Goal: Transaction & Acquisition: Purchase product/service

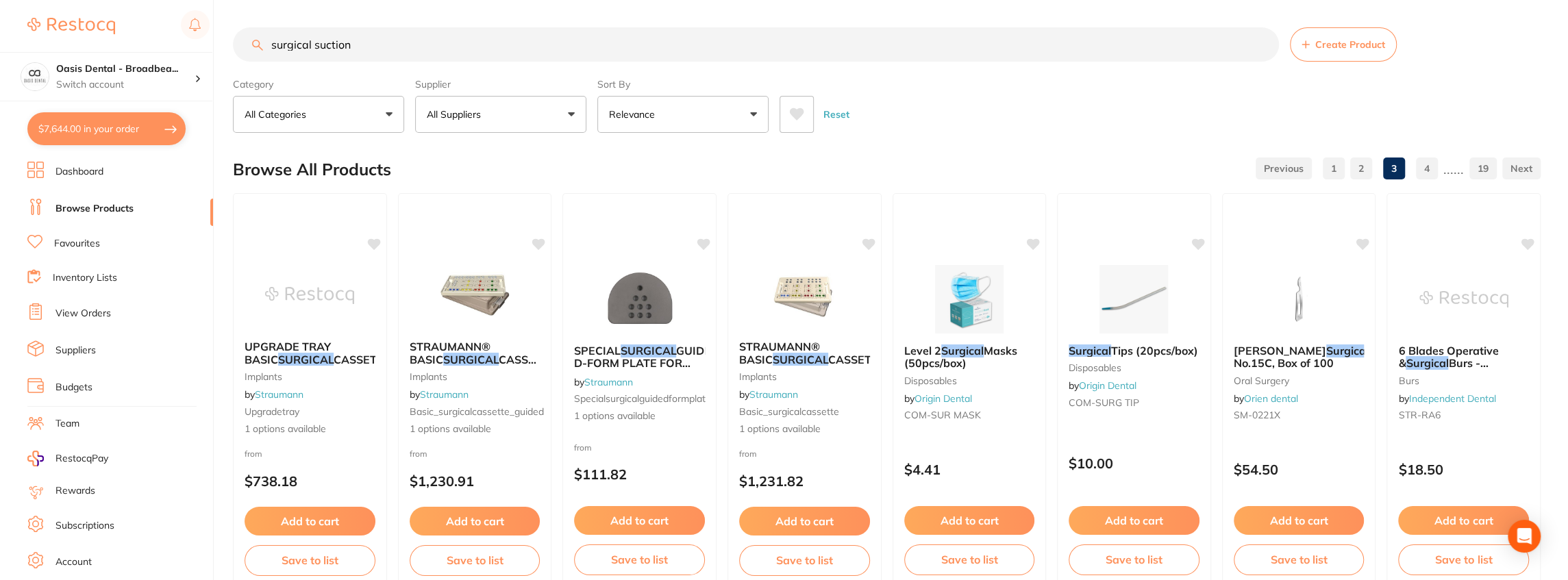
drag, startPoint x: 0, startPoint y: 0, endPoint x: 162, endPoint y: 45, distance: 168.1
click at [162, 45] on div "$7,644.00 Oasis Dental - Broadbea... Switch account Oasis Dental - Broadbeach $…" at bounding box center [784, 290] width 1568 height 580
type input "miniwipes"
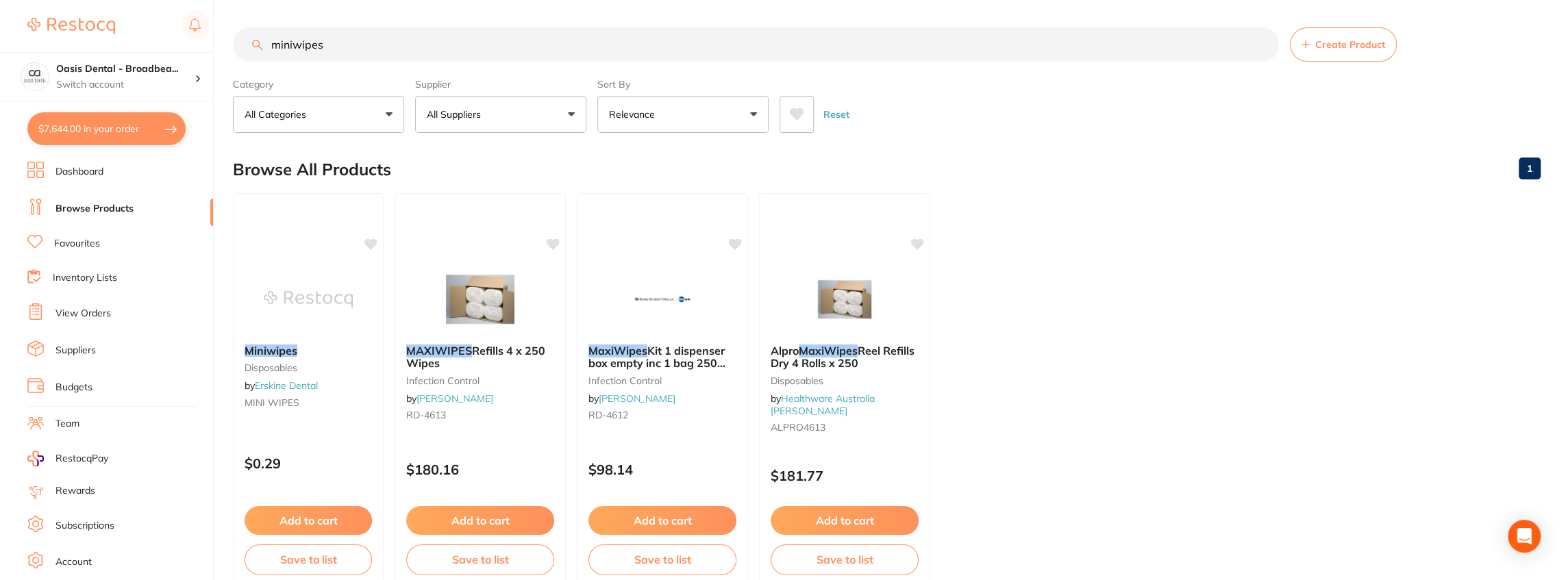
click at [396, 57] on input "miniwipes" at bounding box center [755, 44] width 1046 height 34
click at [574, 113] on button "All Suppliers" at bounding box center [501, 114] width 172 height 37
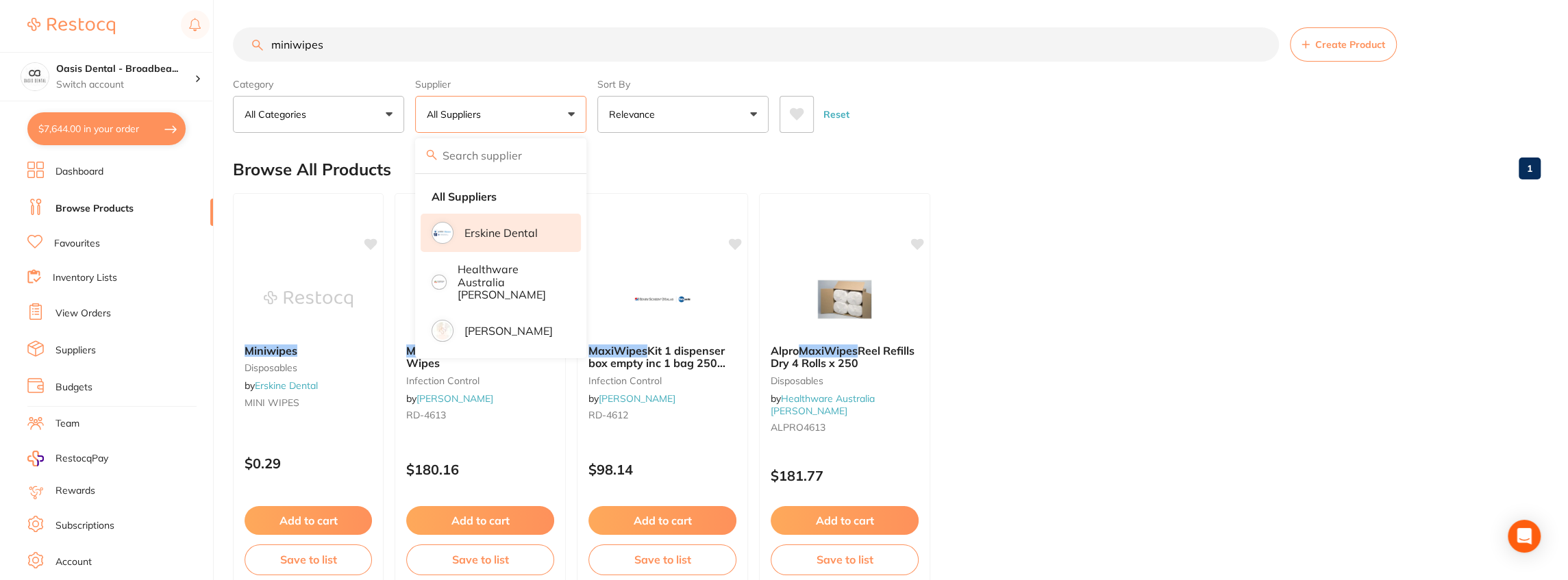
click at [519, 241] on li "Erskine Dental" at bounding box center [501, 232] width 160 height 38
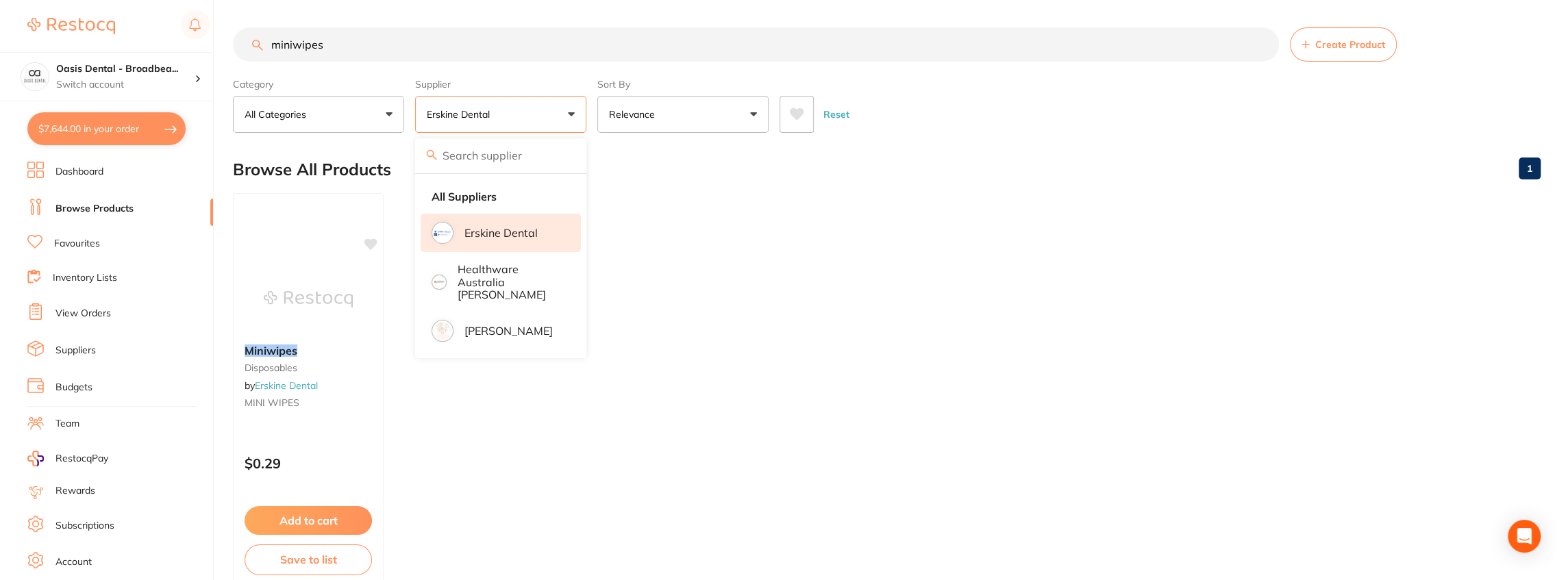
click at [932, 269] on ul "Miniwipes disposables by [PERSON_NAME] Dental MINI WIPES $0.29 Add to cart Save…" at bounding box center [887, 390] width 1308 height 394
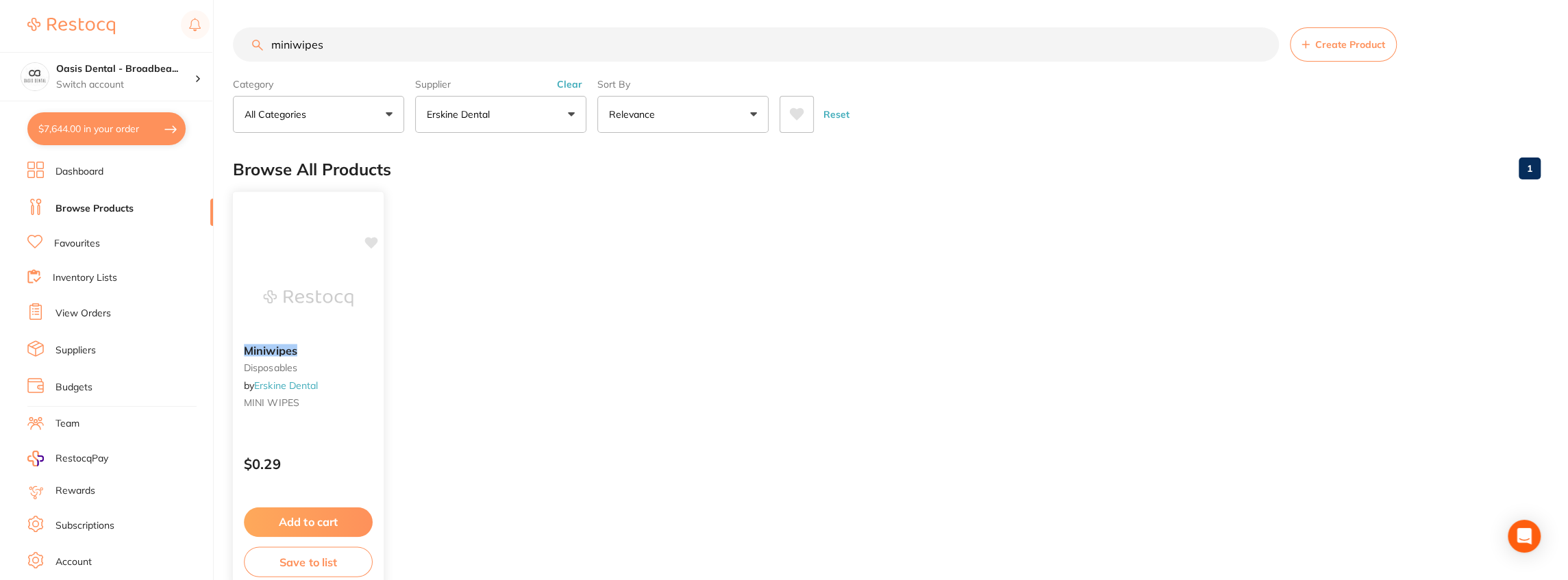
click at [374, 241] on icon at bounding box center [370, 243] width 13 height 12
click at [338, 522] on button "Add to cart" at bounding box center [308, 522] width 129 height 29
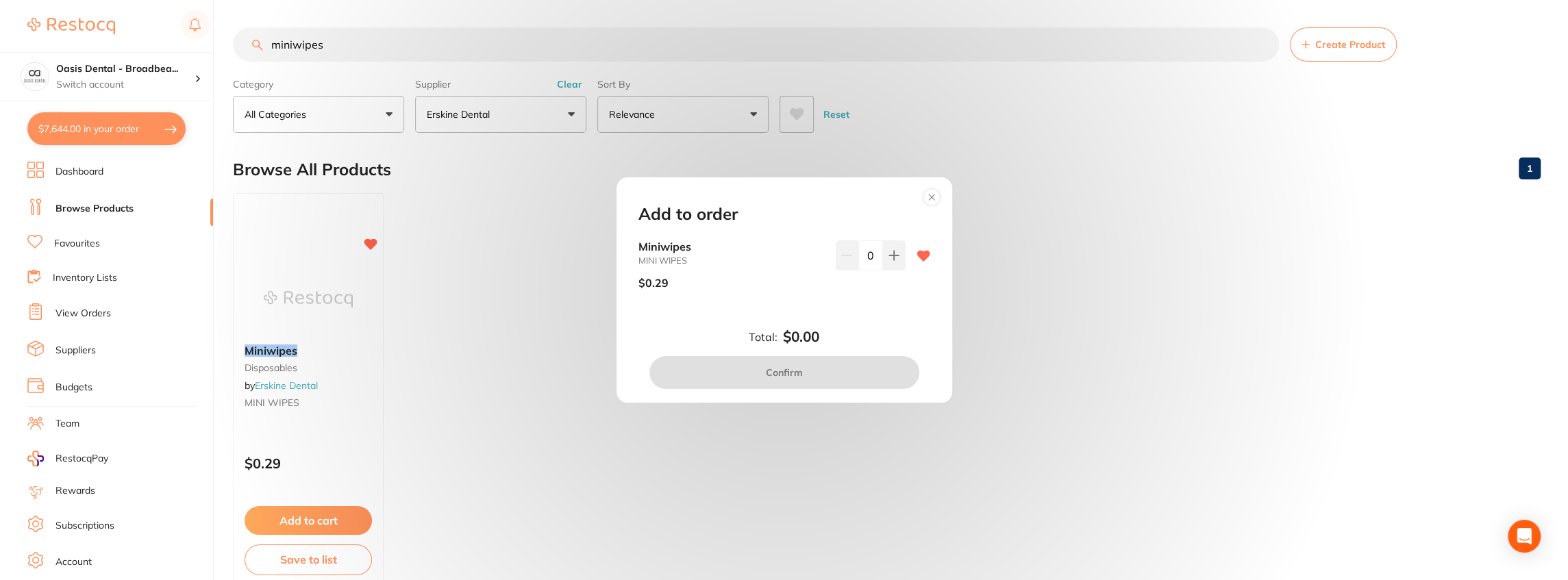
click at [868, 253] on input "0" at bounding box center [870, 255] width 24 height 30
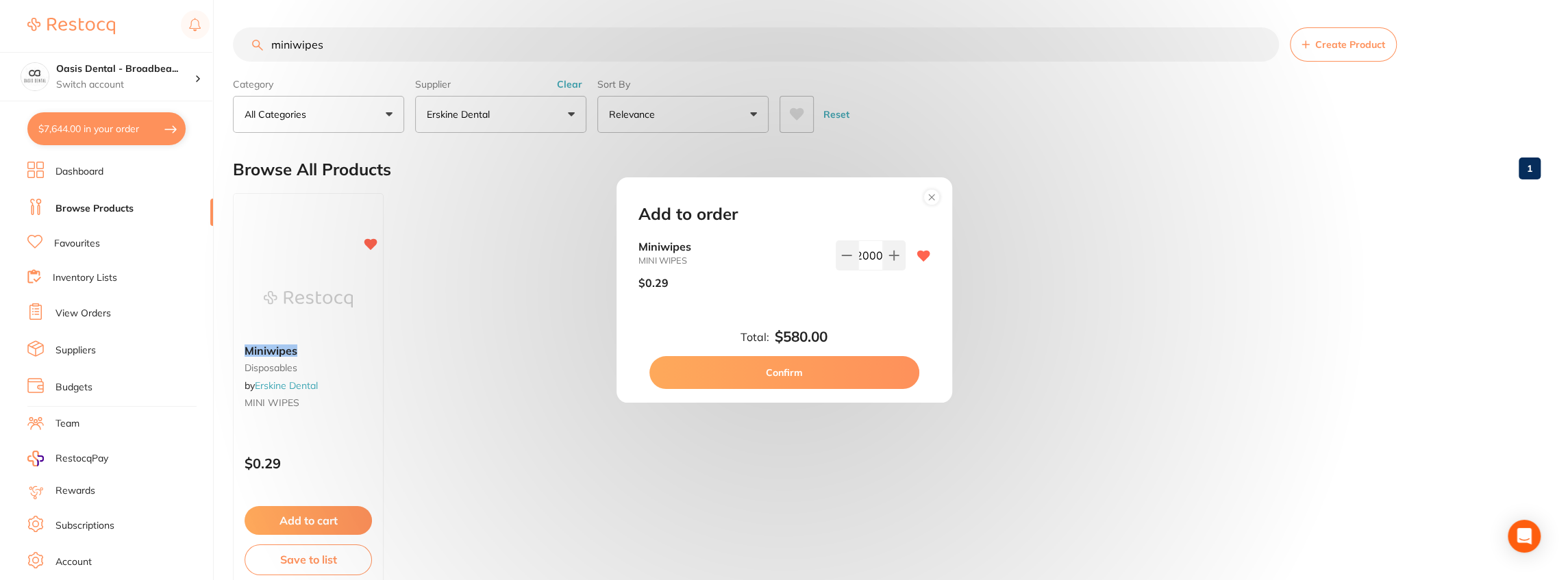
click at [795, 304] on div "Miniwipes MINI WIPES $0.29 2000" at bounding box center [784, 282] width 325 height 82
click at [841, 257] on icon at bounding box center [846, 255] width 11 height 11
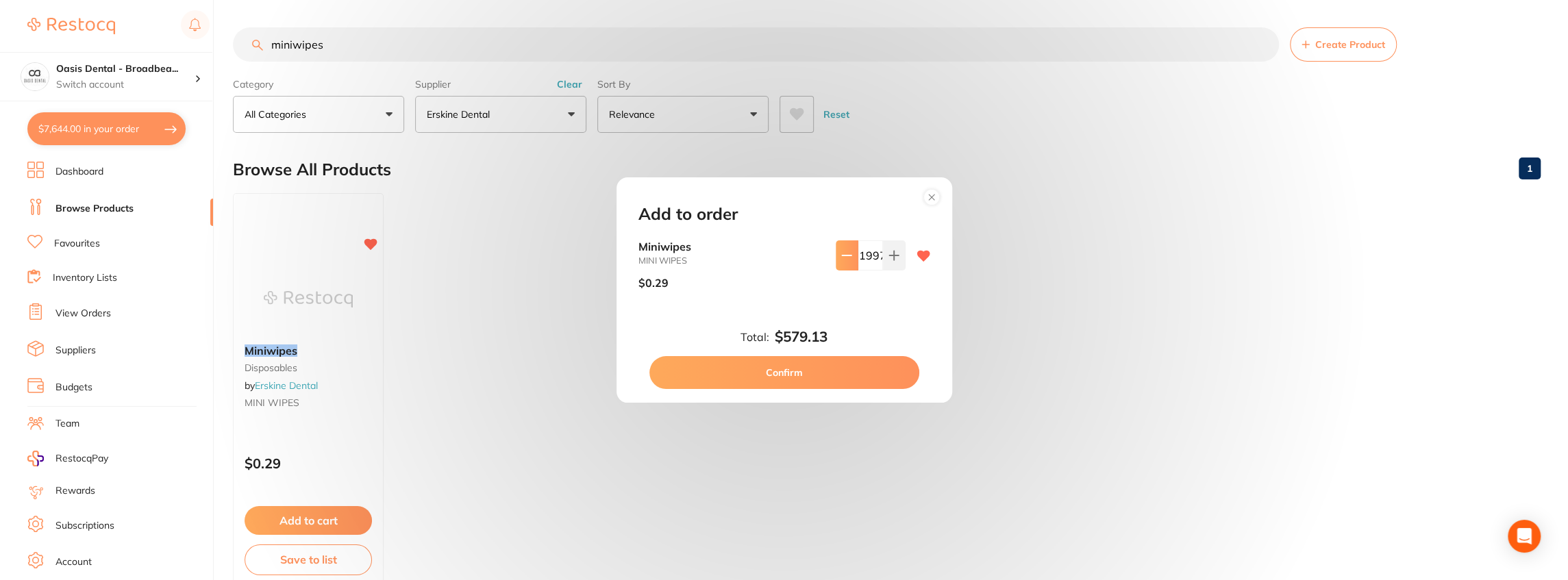
click at [841, 257] on icon at bounding box center [846, 255] width 11 height 11
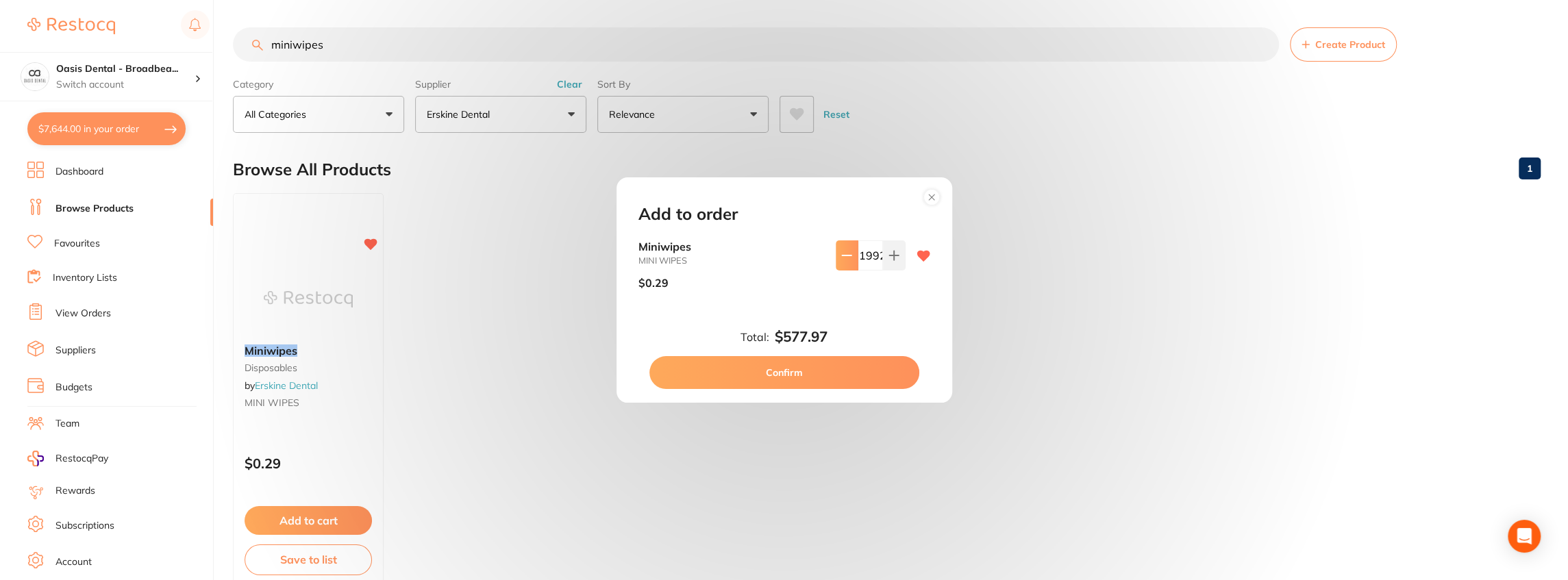
click at [841, 257] on icon at bounding box center [846, 255] width 11 height 11
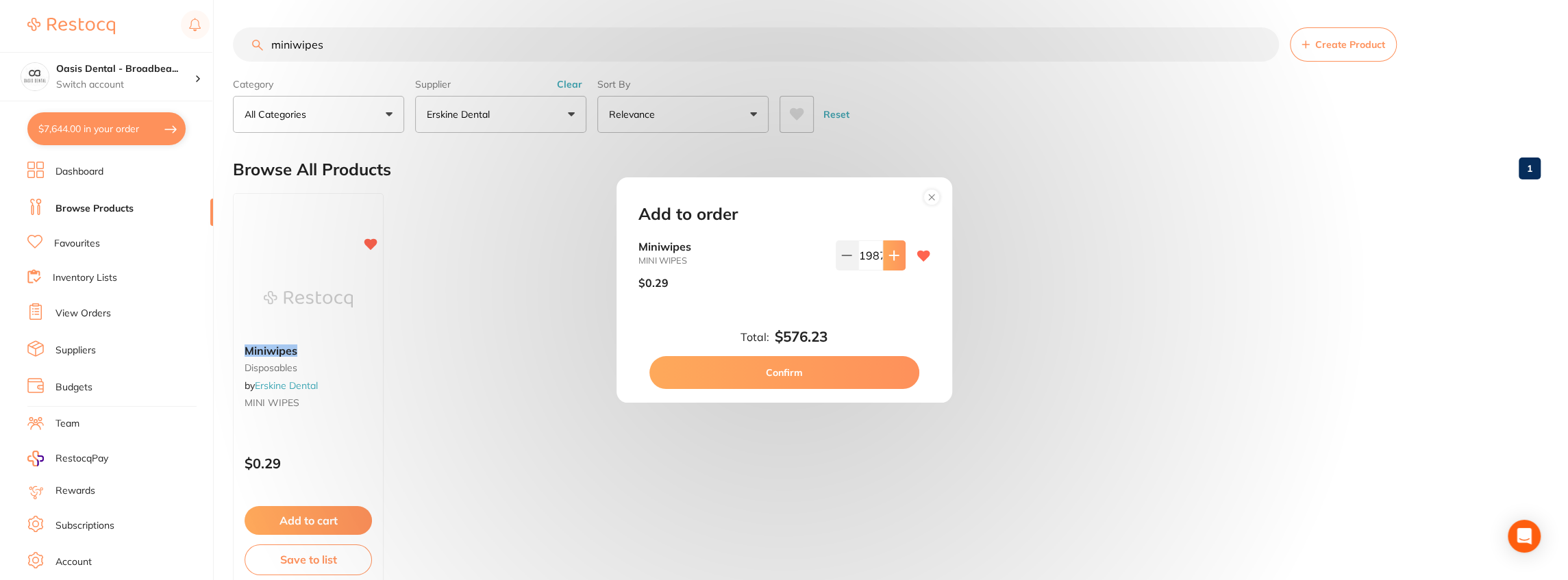
click at [889, 252] on icon at bounding box center [894, 255] width 11 height 11
click at [889, 254] on icon at bounding box center [894, 255] width 11 height 11
click at [889, 253] on icon at bounding box center [894, 255] width 11 height 11
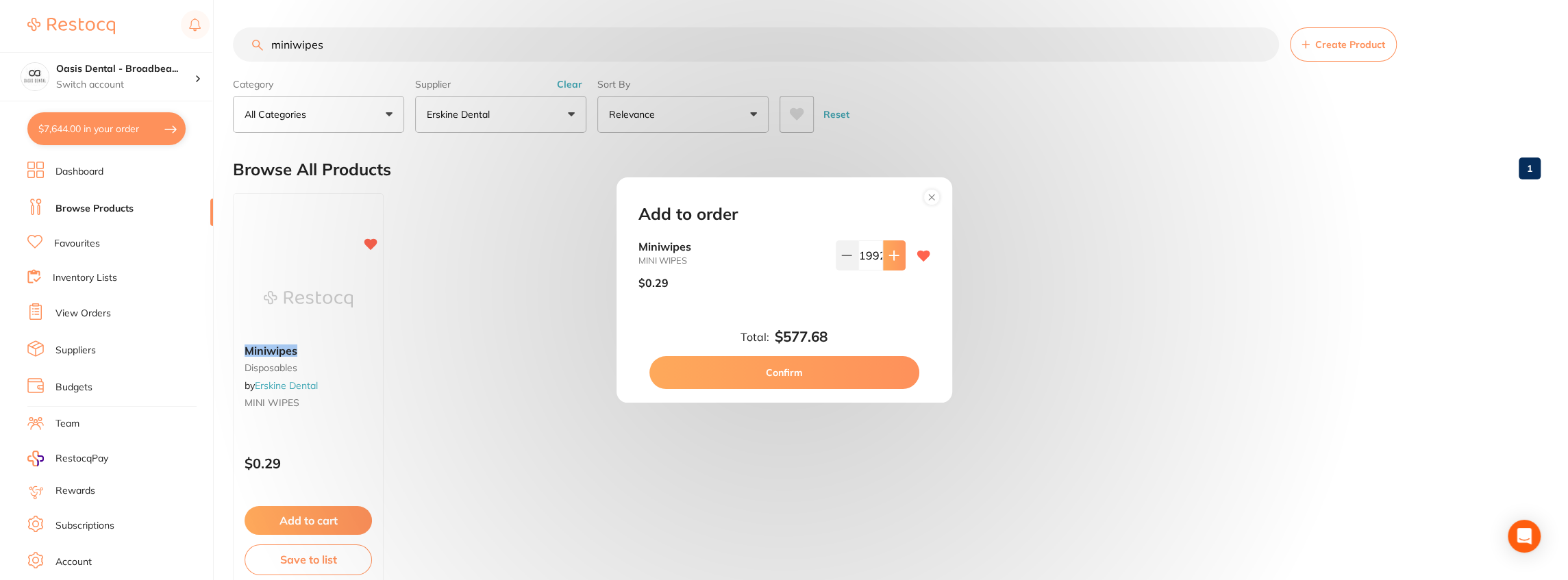
click at [889, 253] on icon at bounding box center [894, 255] width 11 height 11
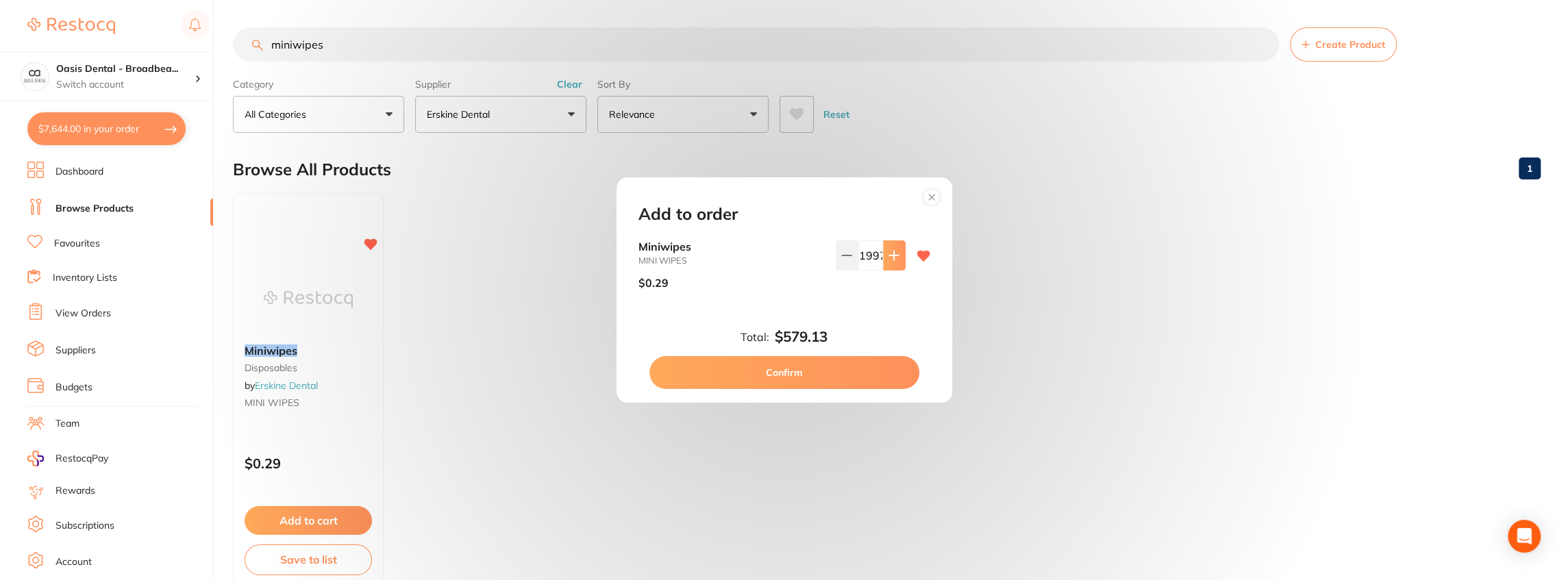
click at [889, 254] on icon at bounding box center [894, 255] width 11 height 11
type input "2000"
click at [774, 375] on button "Confirm" at bounding box center [784, 373] width 270 height 33
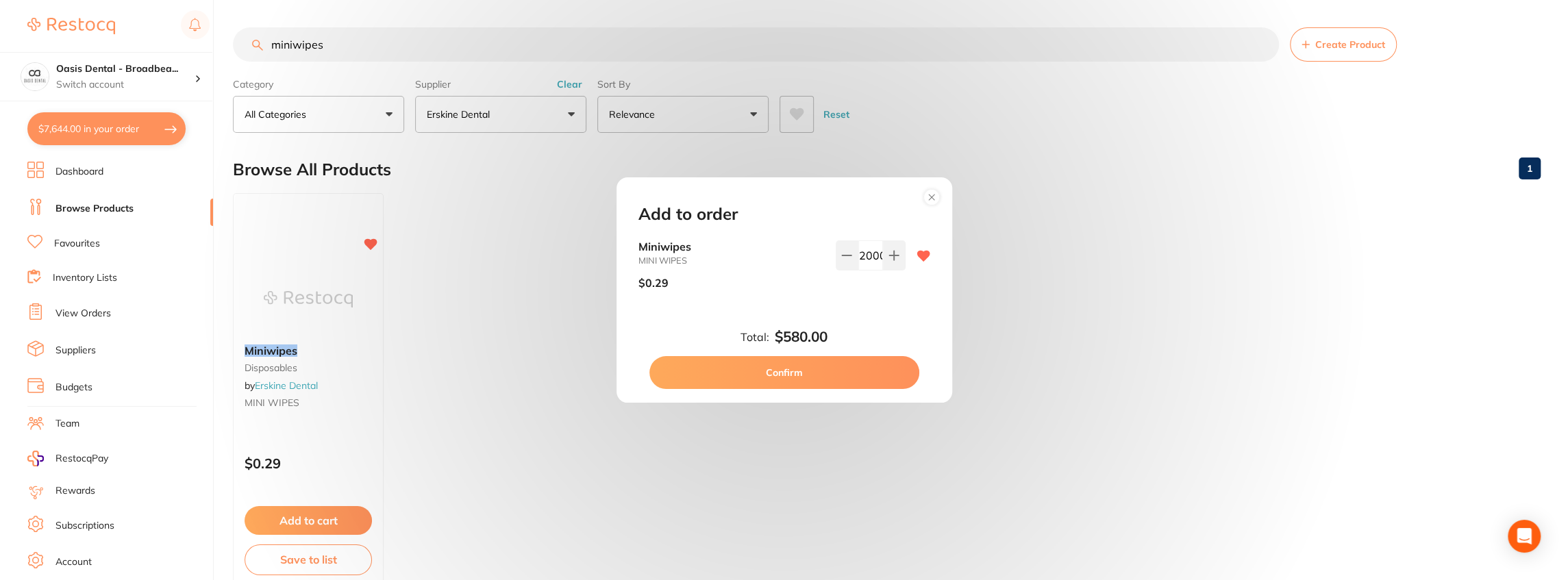
checkbox input "false"
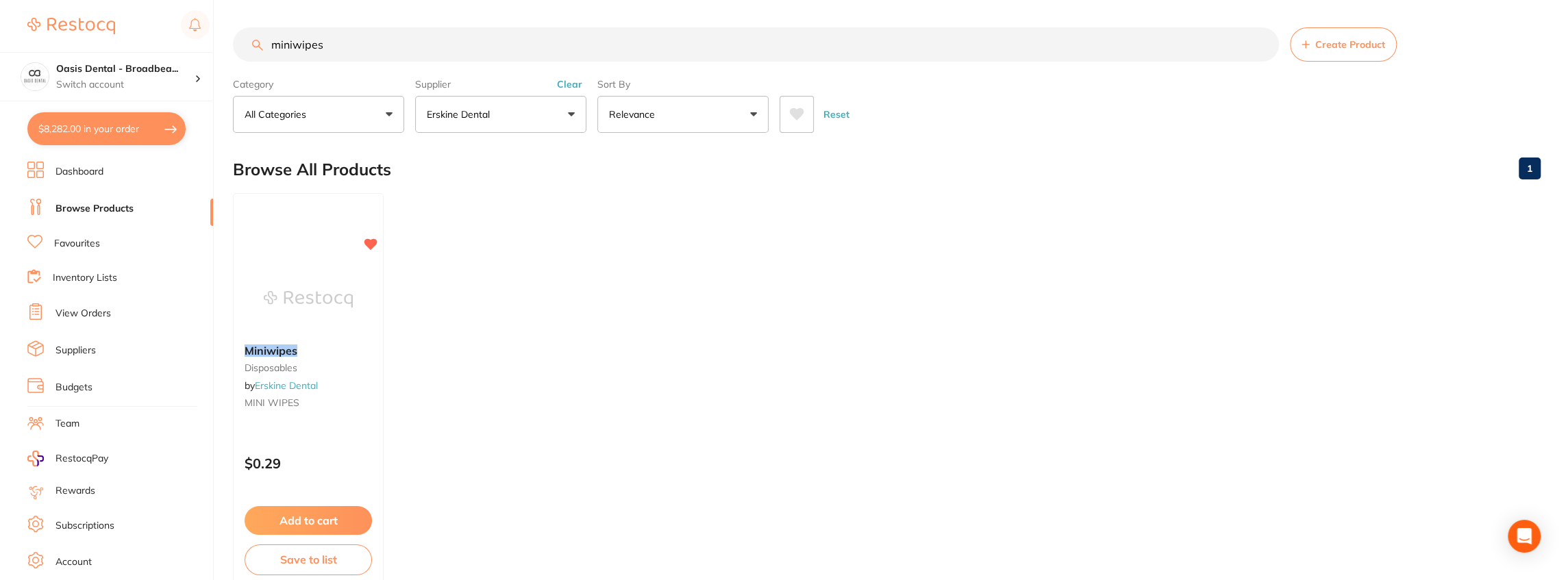
click at [374, 36] on input "miniwipes" at bounding box center [755, 44] width 1046 height 34
drag, startPoint x: 373, startPoint y: 40, endPoint x: 260, endPoint y: 36, distance: 113.1
click at [260, 36] on input "miniwipes" at bounding box center [755, 44] width 1046 height 34
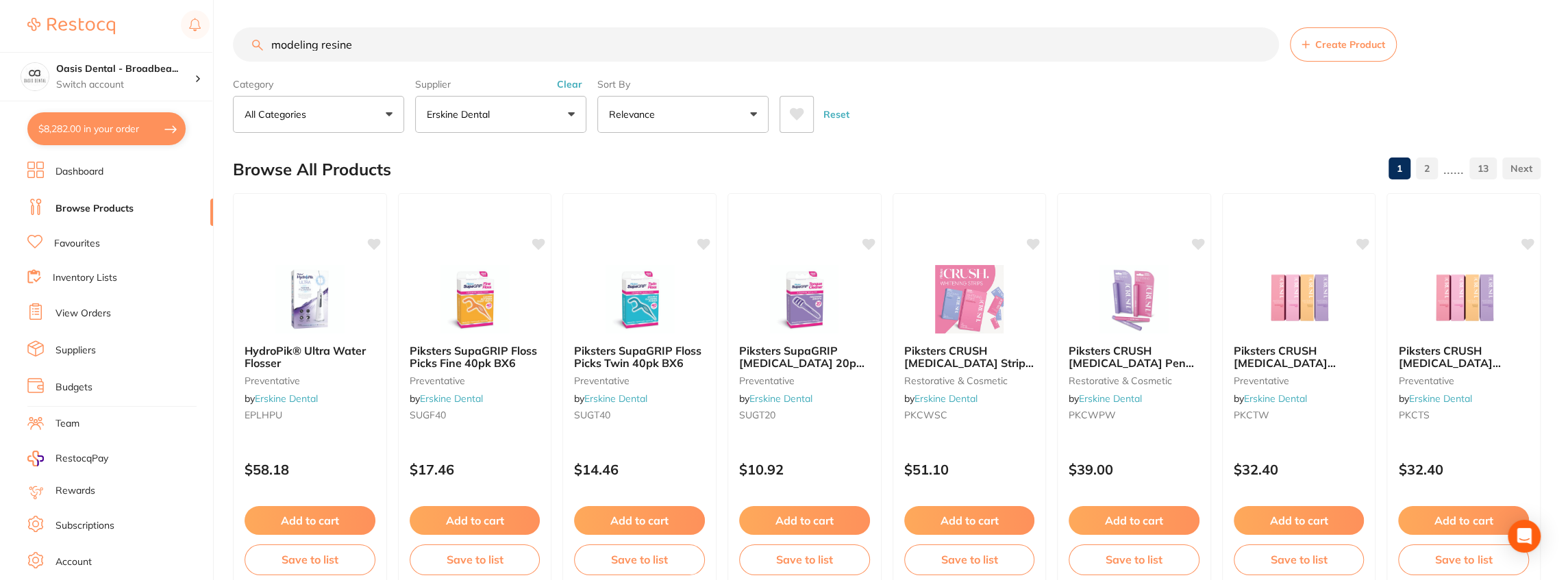
type input "modeling resine"
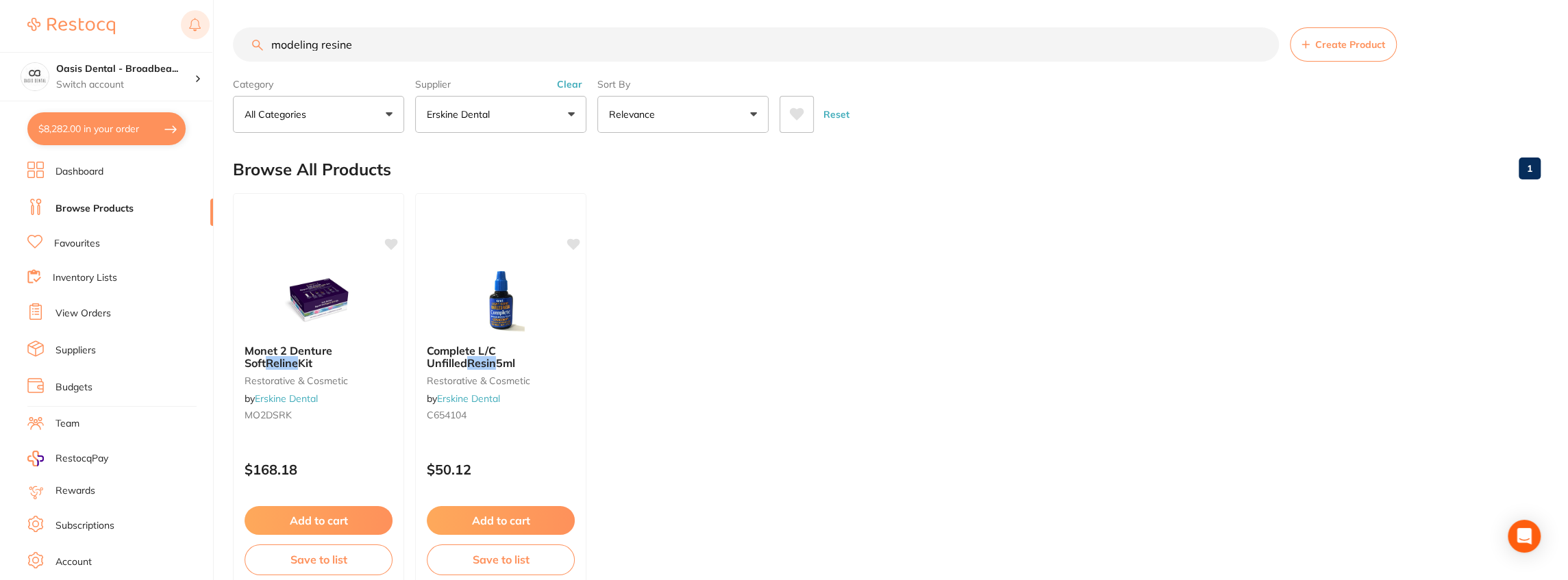
drag, startPoint x: 379, startPoint y: 44, endPoint x: 207, endPoint y: 29, distance: 172.7
click at [207, 29] on div "$8,282.00 Oasis Dental - Broadbea... Switch account Oasis Dental - Broadbeach $…" at bounding box center [784, 290] width 1568 height 580
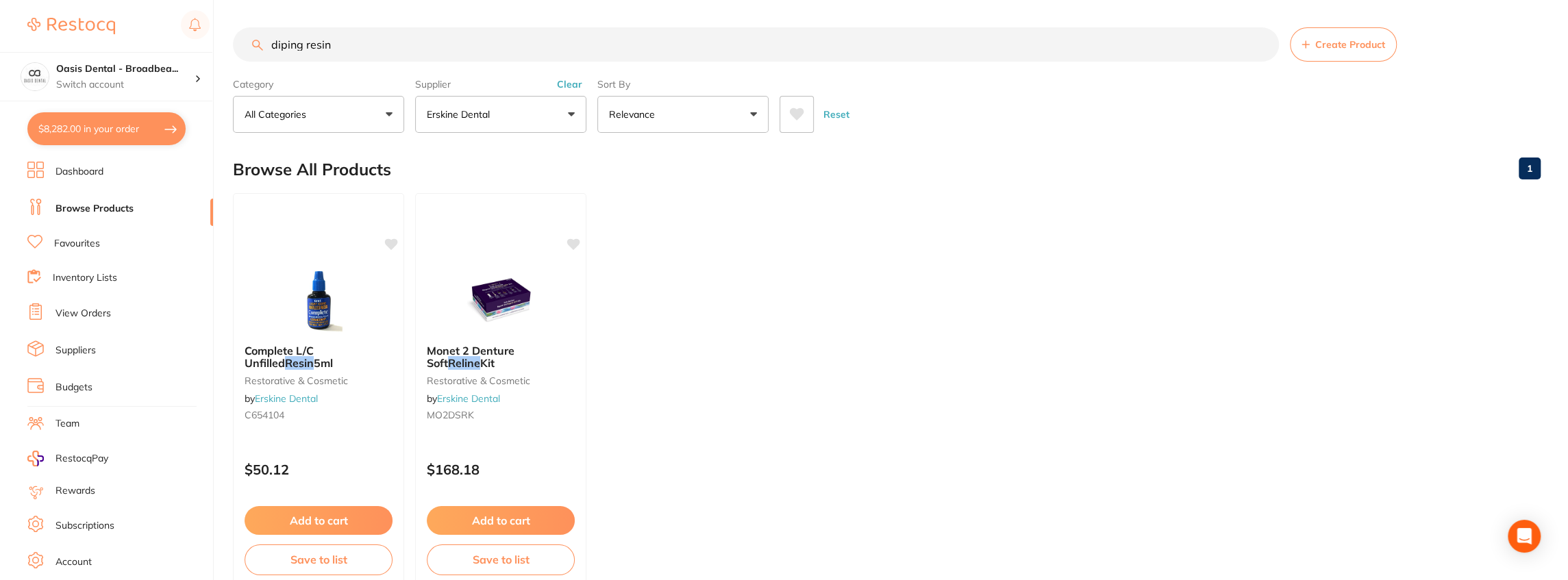
click at [287, 44] on input "diping resin" at bounding box center [755, 44] width 1046 height 34
type input "dipping resin"
click at [399, 43] on input "dipping resin" at bounding box center [755, 44] width 1046 height 34
click at [567, 115] on button "Erskine Dental" at bounding box center [501, 114] width 172 height 37
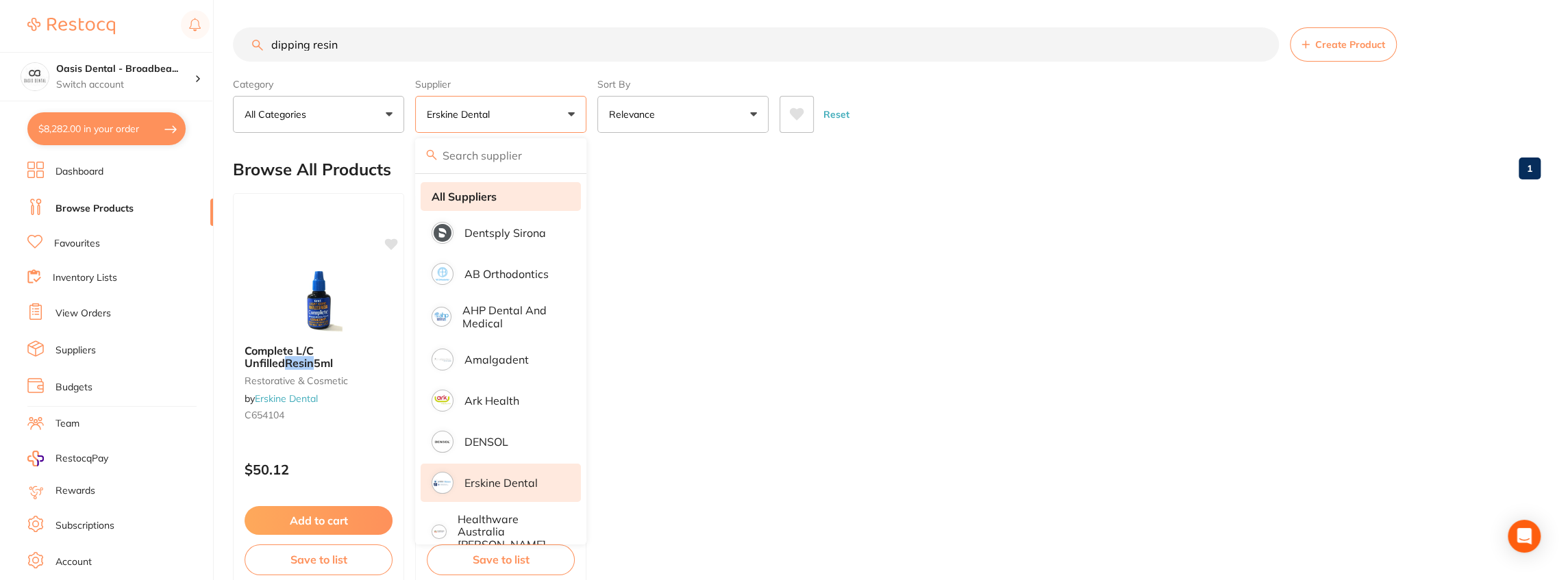
click at [501, 190] on li "All Suppliers" at bounding box center [501, 197] width 160 height 29
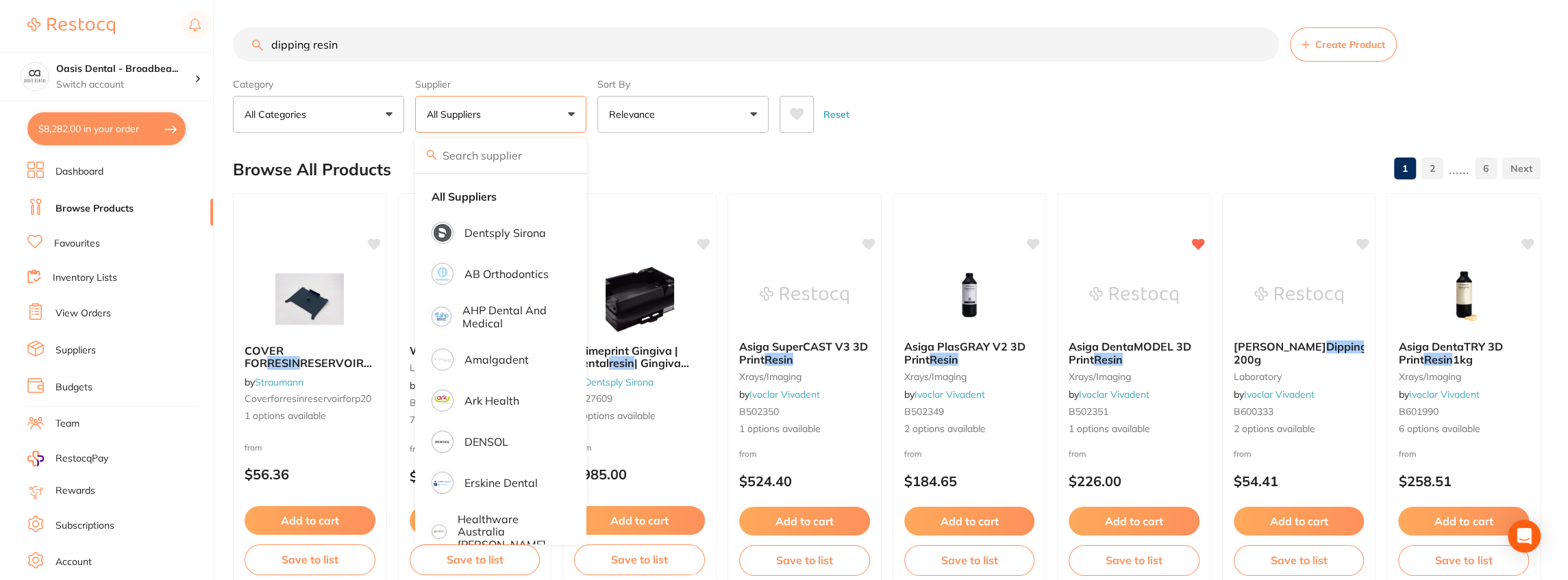
click at [530, 42] on input "dipping resin" at bounding box center [755, 44] width 1046 height 34
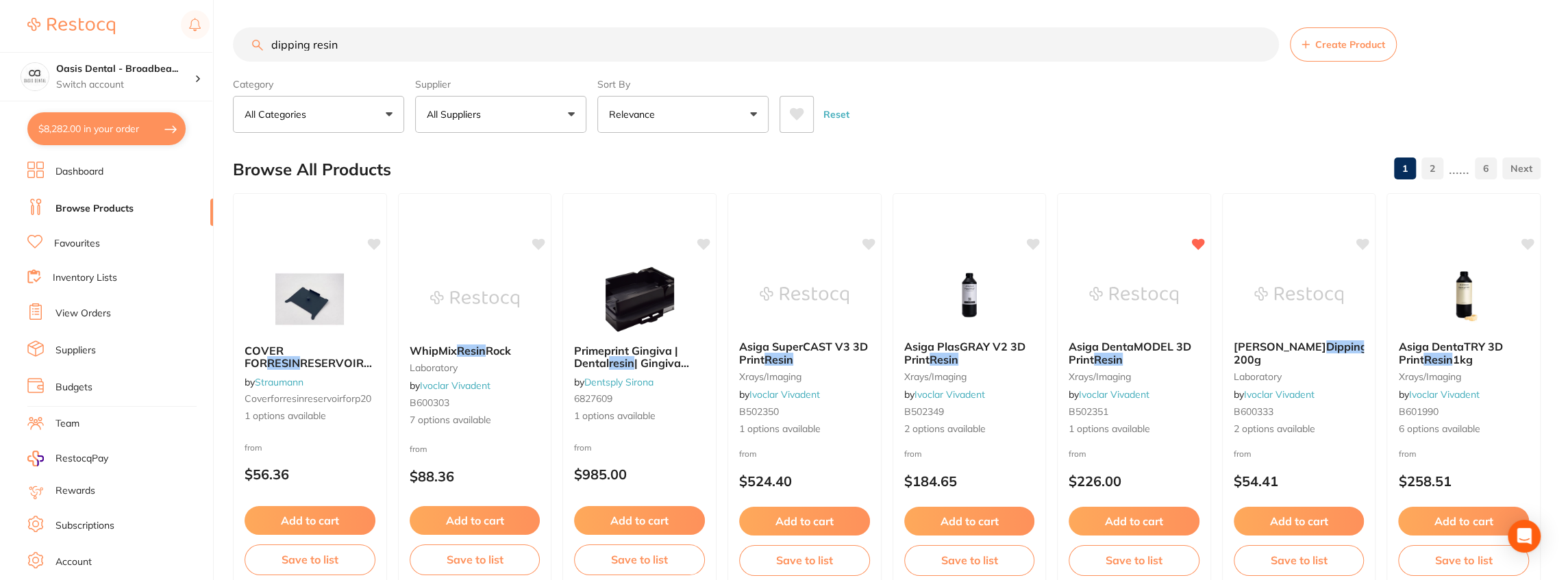
click at [568, 107] on button "All Suppliers" at bounding box center [501, 114] width 172 height 37
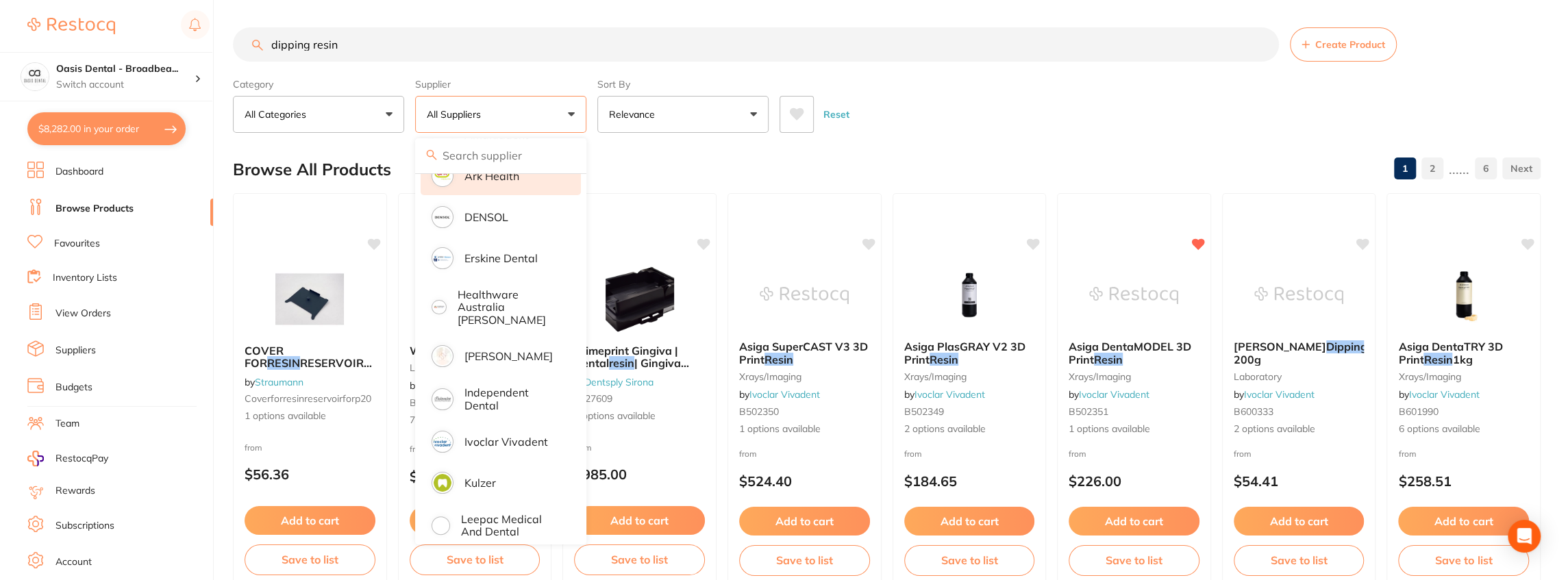
scroll to position [274, 0]
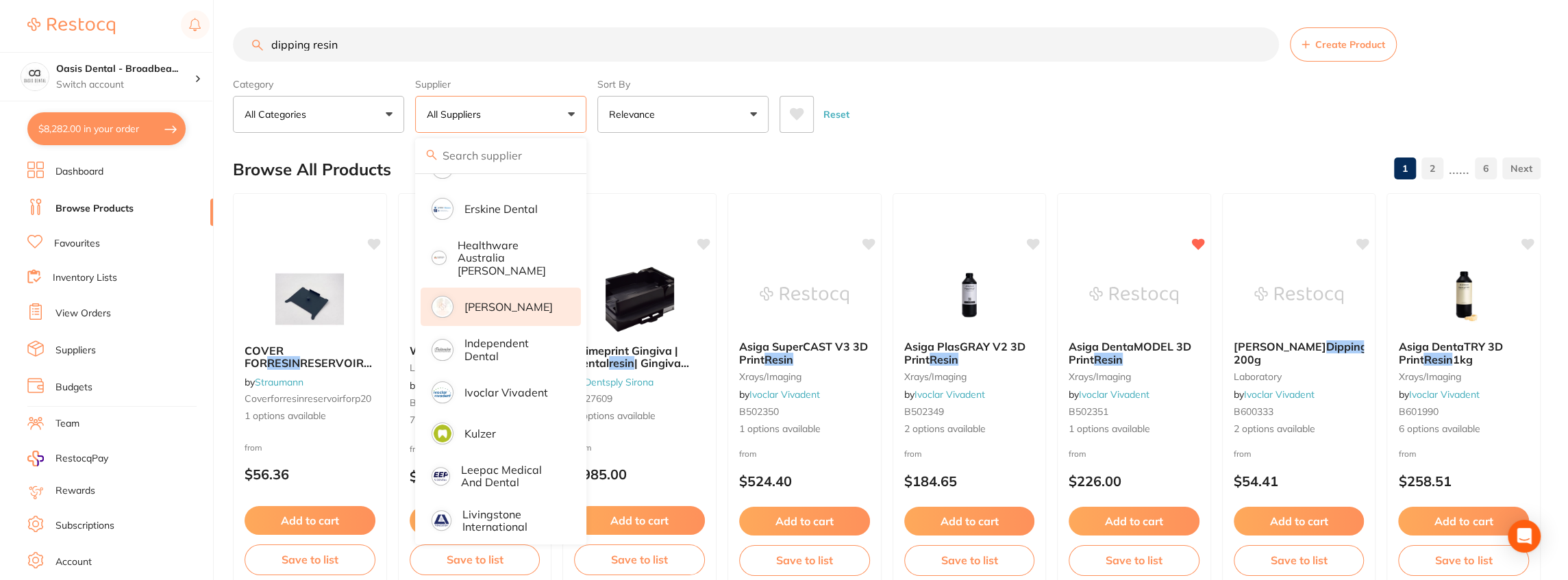
click at [523, 303] on p "[PERSON_NAME]" at bounding box center [509, 307] width 89 height 13
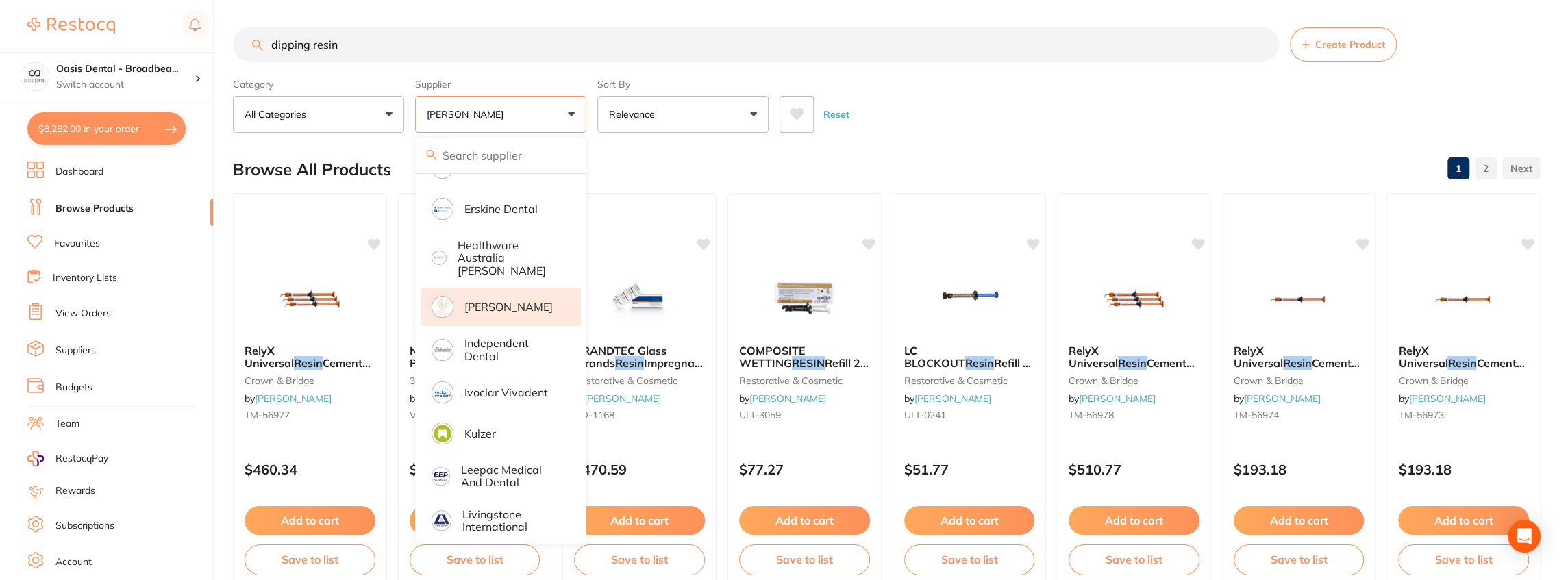
click at [513, 301] on p "[PERSON_NAME]" at bounding box center [509, 307] width 89 height 13
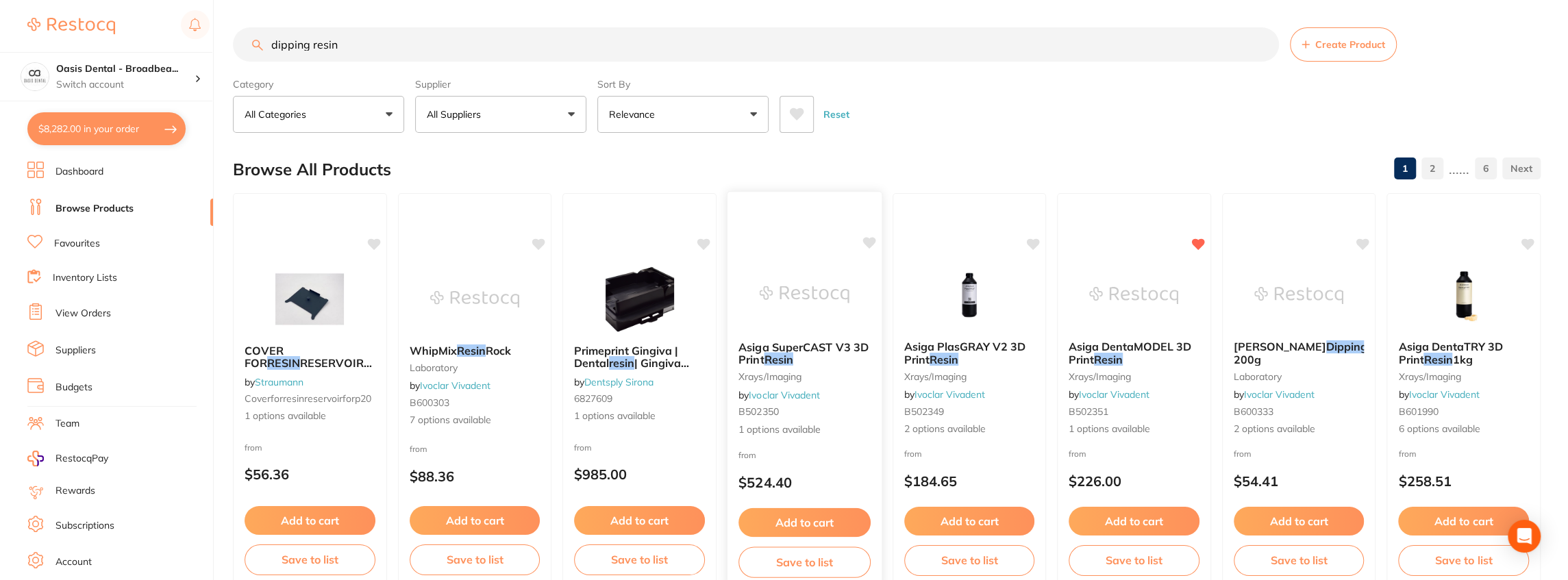
scroll to position [0, 0]
